Goal: Information Seeking & Learning: Learn about a topic

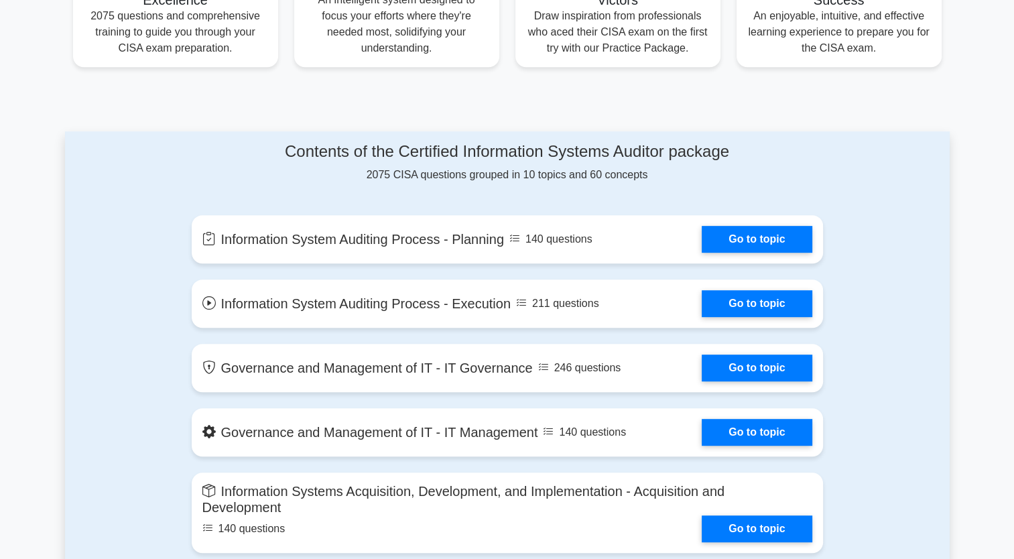
scroll to position [590, 0]
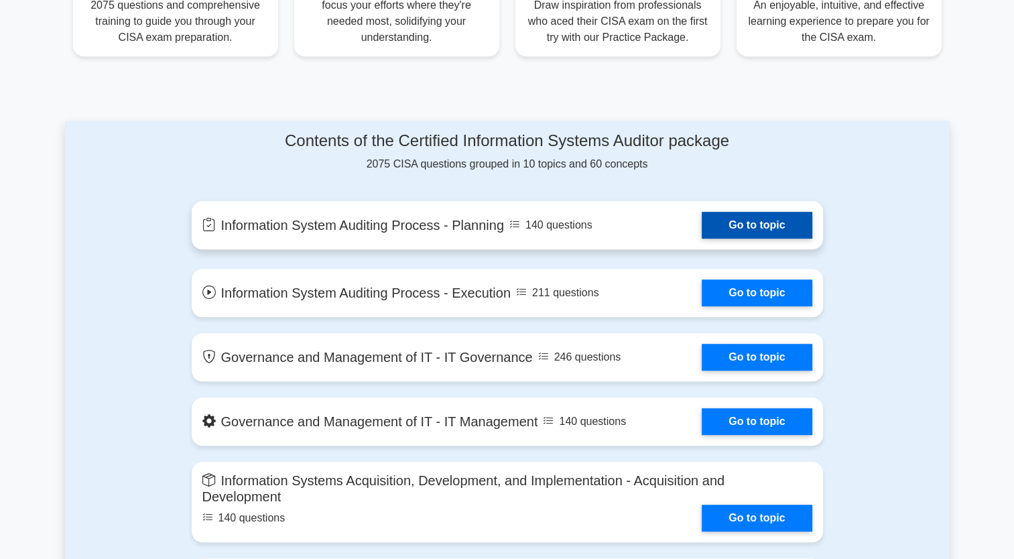
click at [720, 224] on link "Go to topic" at bounding box center [757, 225] width 110 height 27
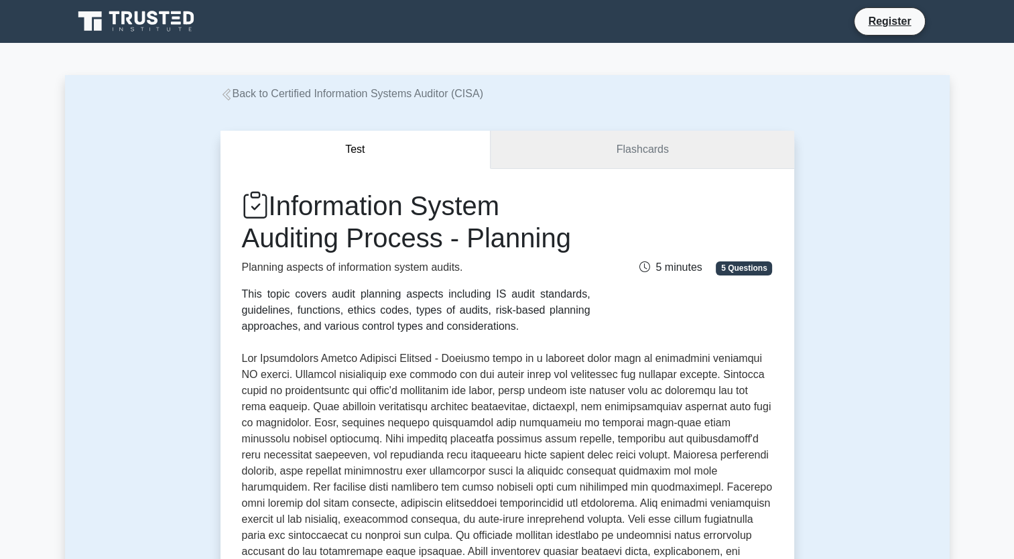
click at [665, 156] on link "Flashcards" at bounding box center [642, 150] width 303 height 38
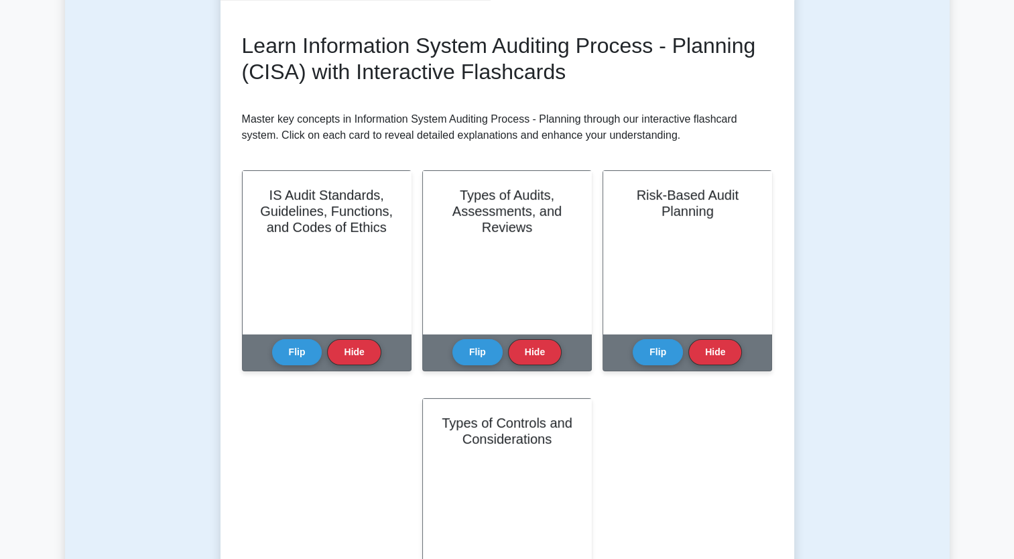
scroll to position [215, 0]
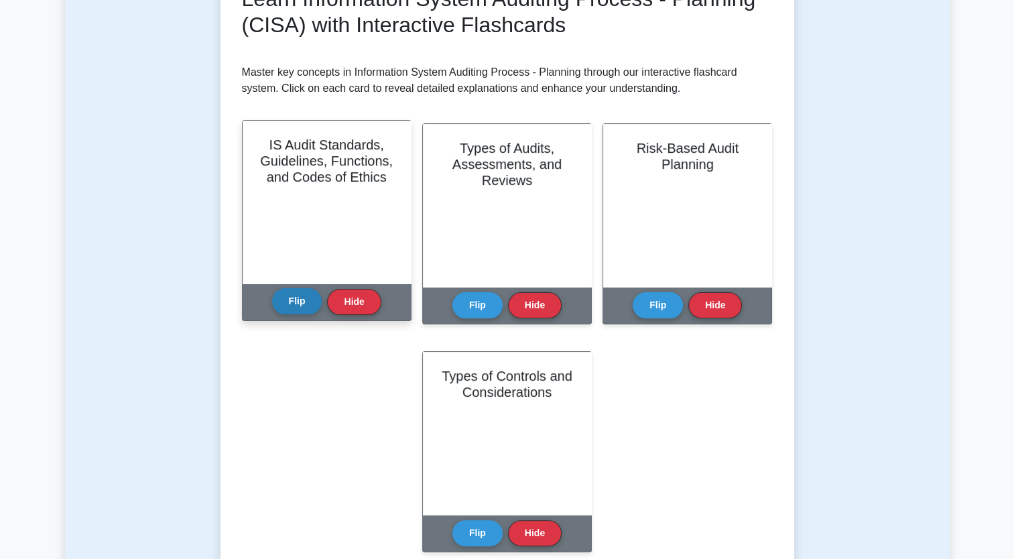
click at [303, 301] on button "Flip" at bounding box center [297, 301] width 50 height 26
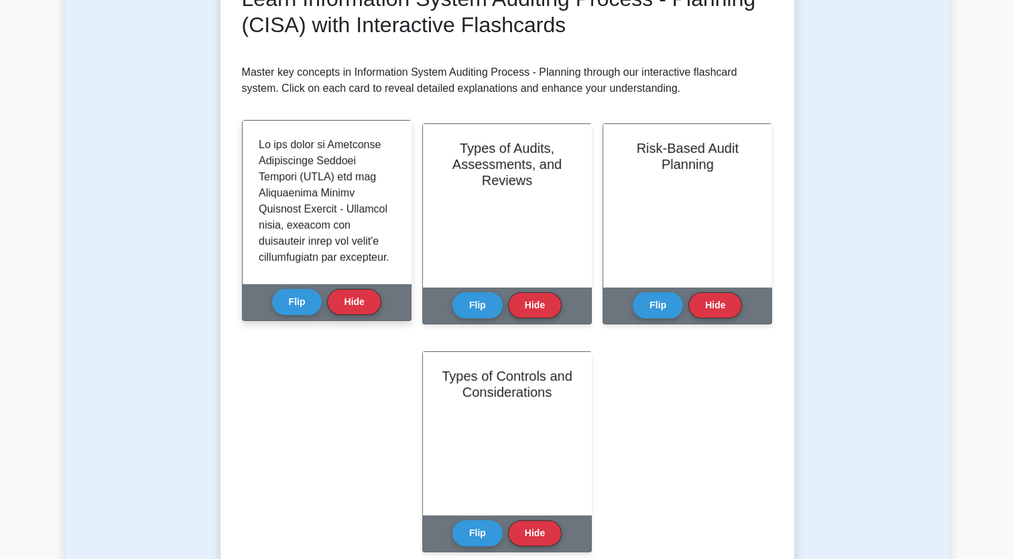
scroll to position [1311, 0]
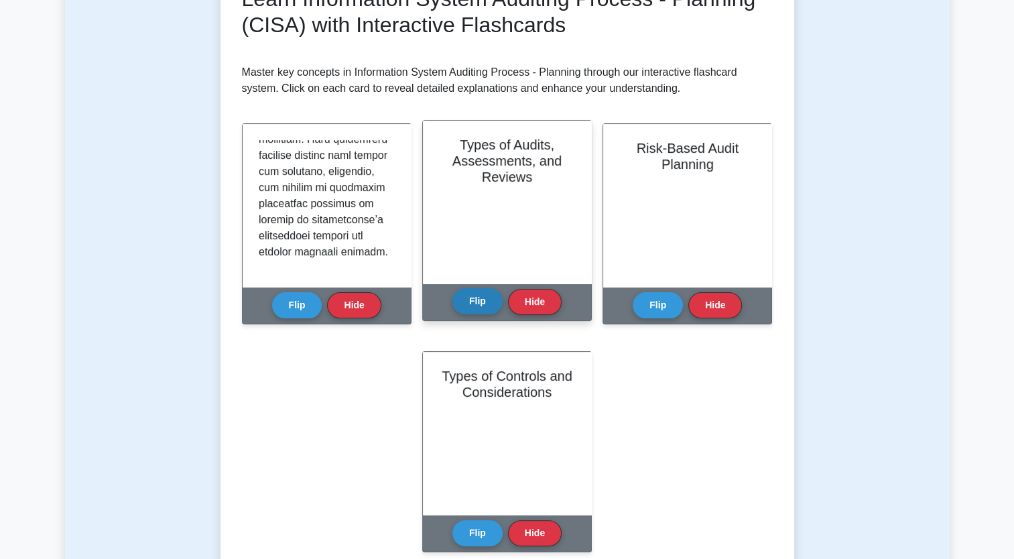
click at [489, 310] on button "Flip" at bounding box center [478, 301] width 50 height 26
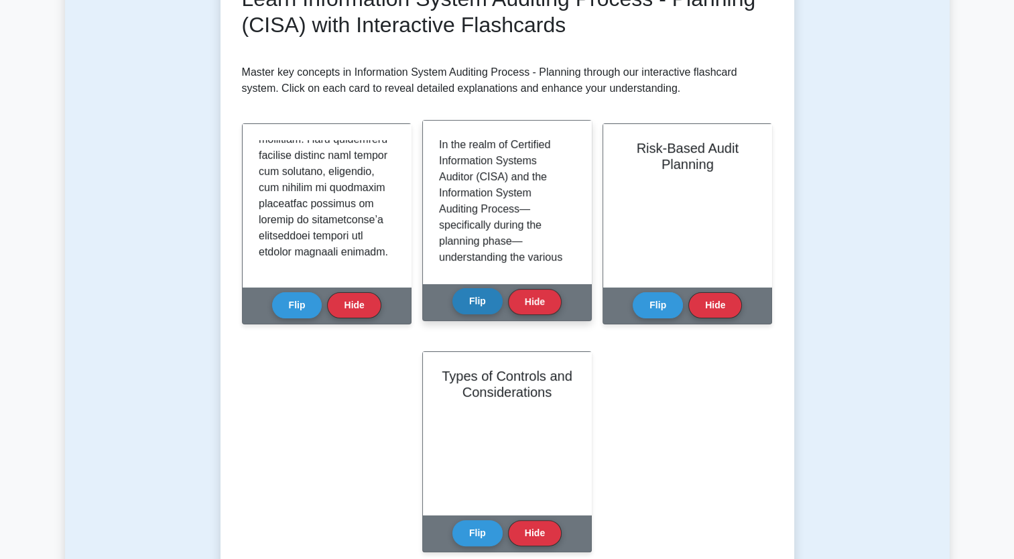
click at [489, 310] on button "Flip" at bounding box center [478, 301] width 50 height 26
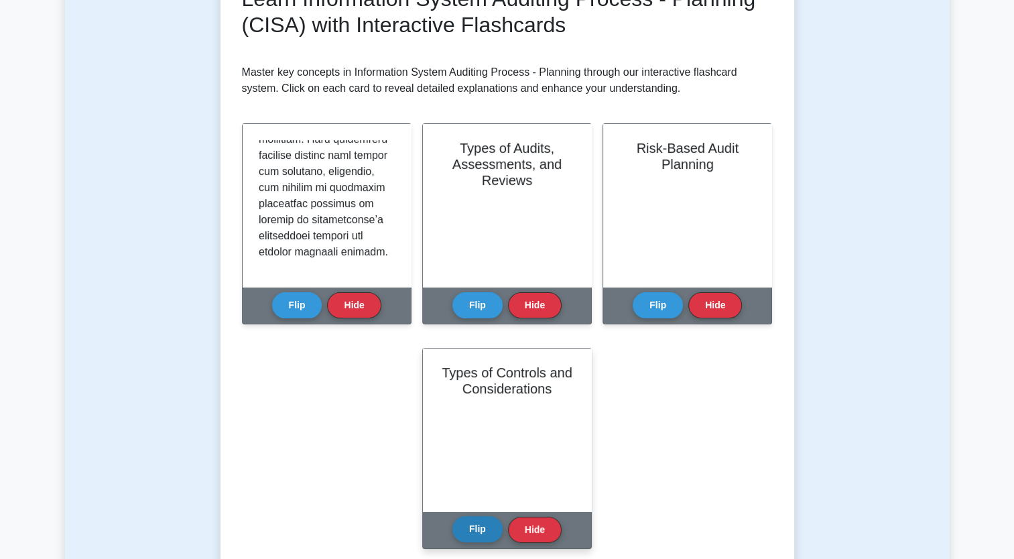
click at [483, 530] on button "Flip" at bounding box center [478, 529] width 50 height 26
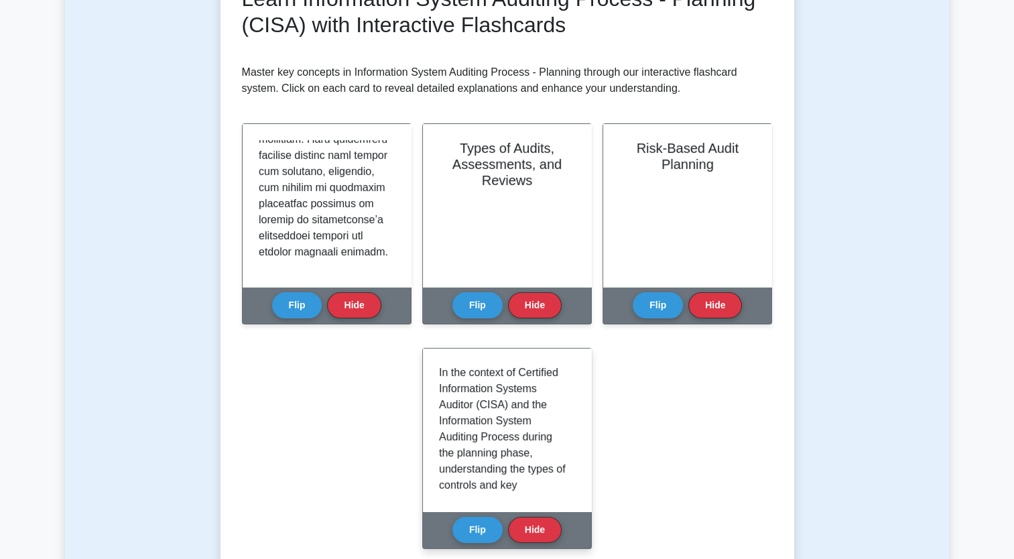
scroll to position [1751, 0]
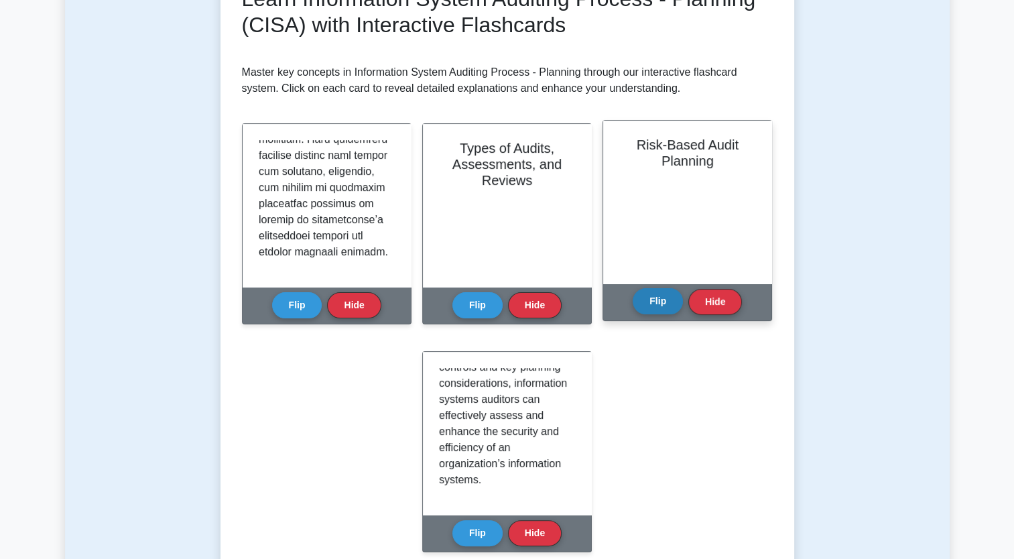
click at [654, 293] on button "Flip" at bounding box center [658, 301] width 50 height 26
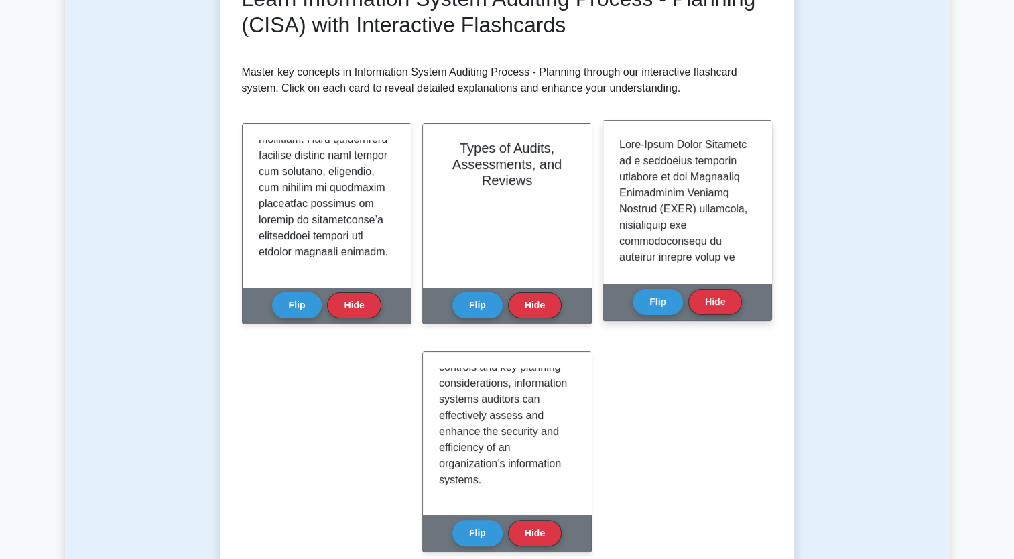
scroll to position [1537, 0]
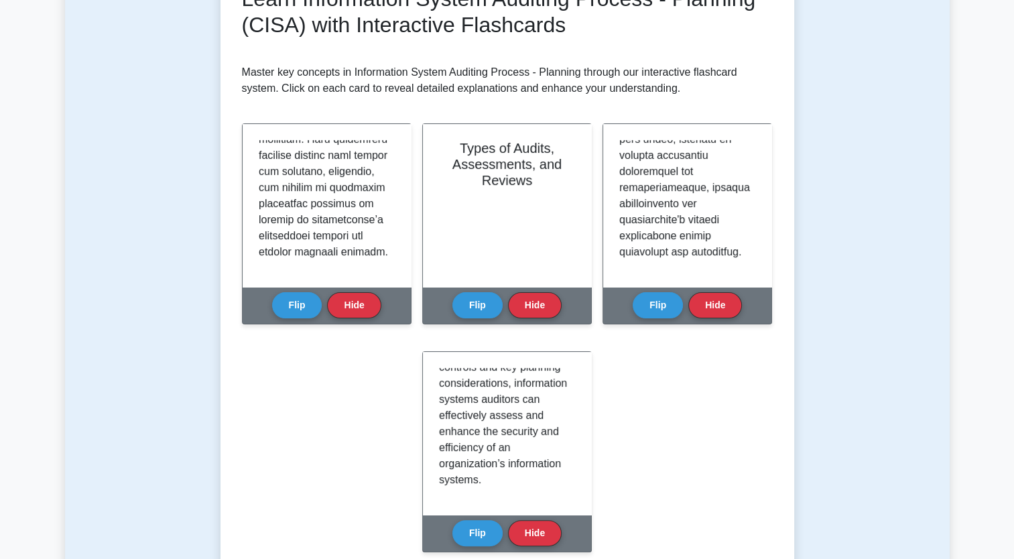
click at [737, 408] on div "Learn Information System Auditing Process - Planning (CISA) with Interactive Fl…" at bounding box center [507, 277] width 531 height 583
